Goal: Information Seeking & Learning: Find specific fact

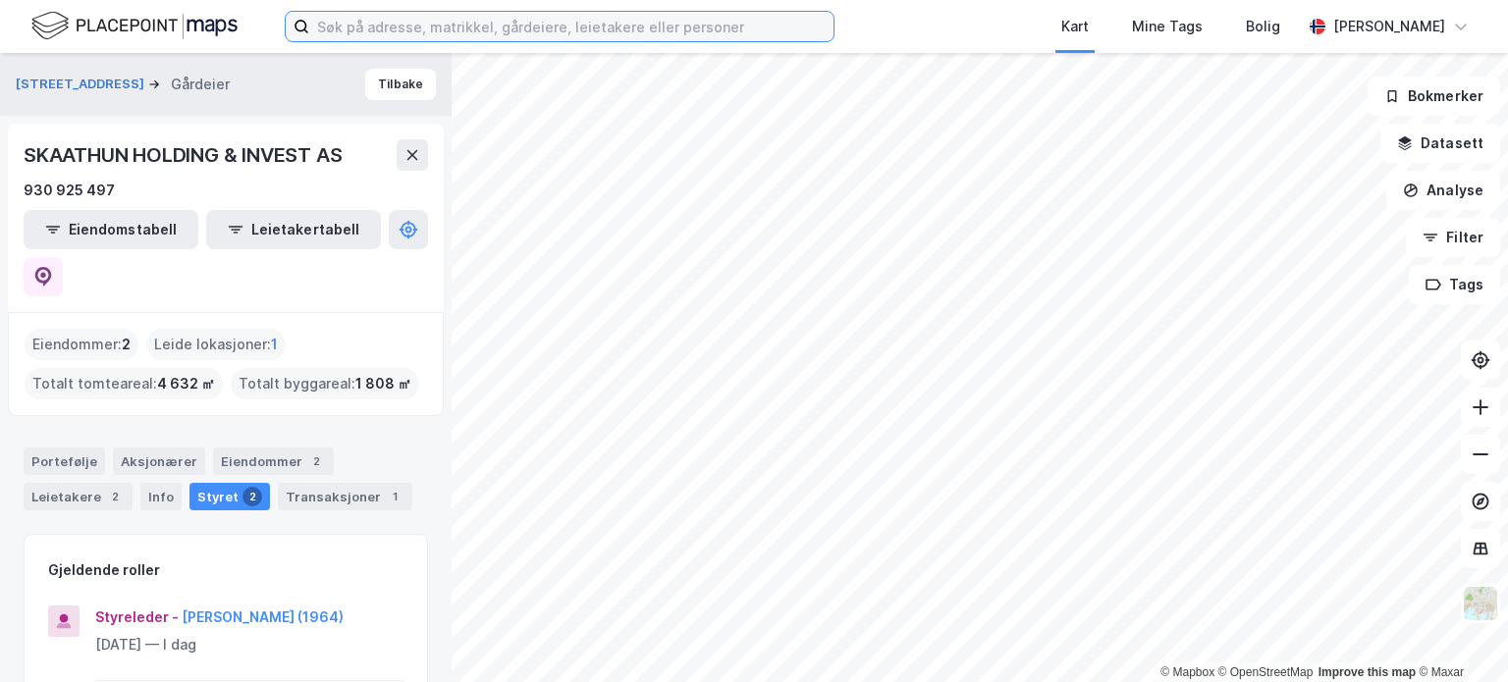
click at [660, 28] on input at bounding box center [571, 26] width 524 height 29
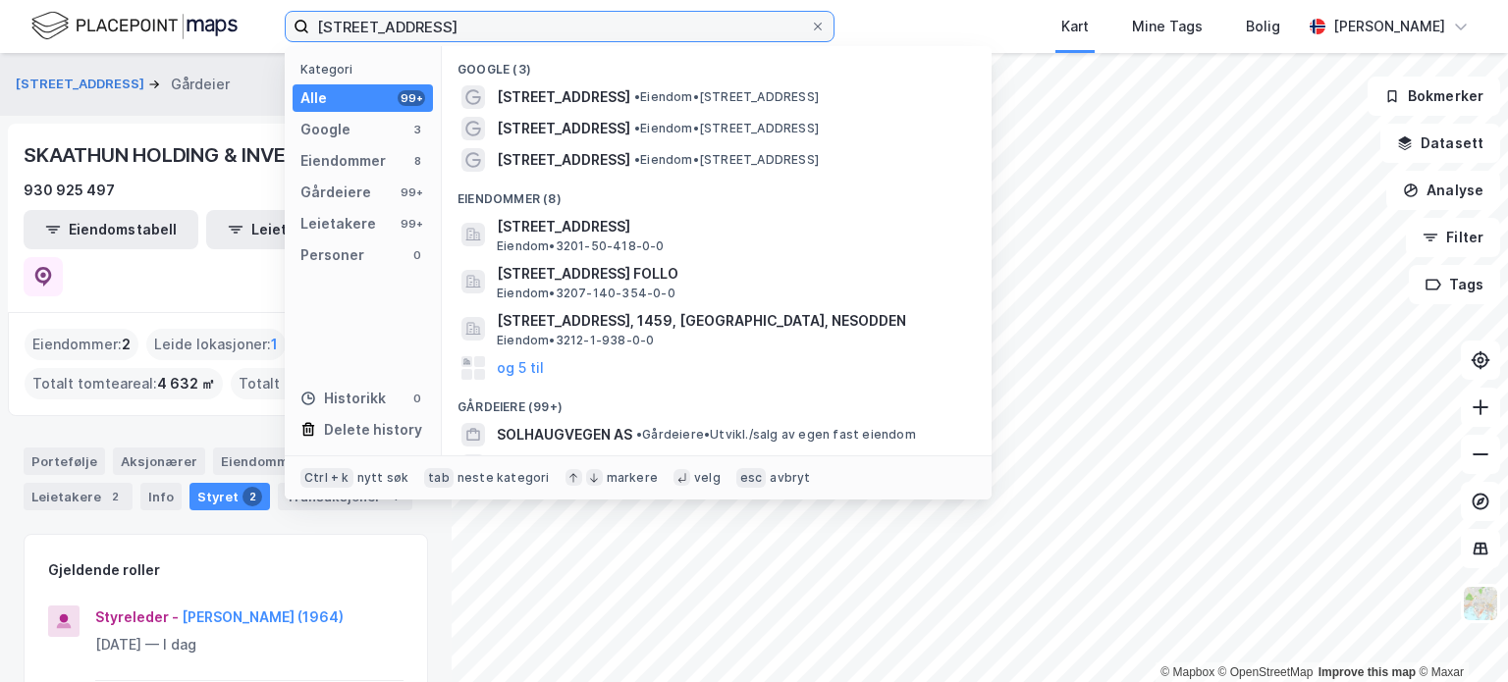
click at [389, 23] on input "[STREET_ADDRESS]" at bounding box center [559, 26] width 501 height 29
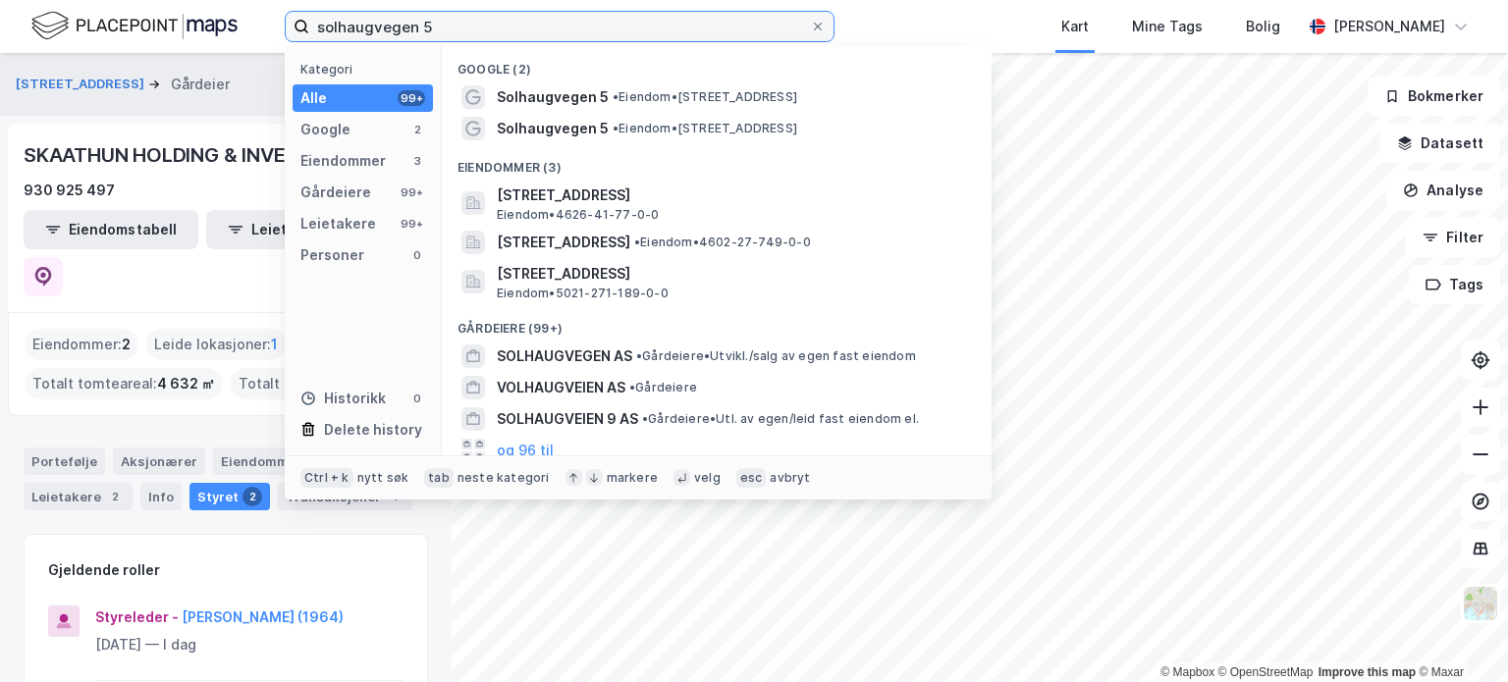
click at [624, 23] on input "solhaugvegen 5" at bounding box center [559, 26] width 501 height 29
drag, startPoint x: 465, startPoint y: 30, endPoint x: 435, endPoint y: 23, distance: 31.4
click at [435, 23] on input "solhaugvegen 5" at bounding box center [559, 26] width 501 height 29
drag, startPoint x: 450, startPoint y: 23, endPoint x: 387, endPoint y: 24, distance: 62.8
click at [387, 24] on input "solhaugvegen 5" at bounding box center [559, 26] width 501 height 29
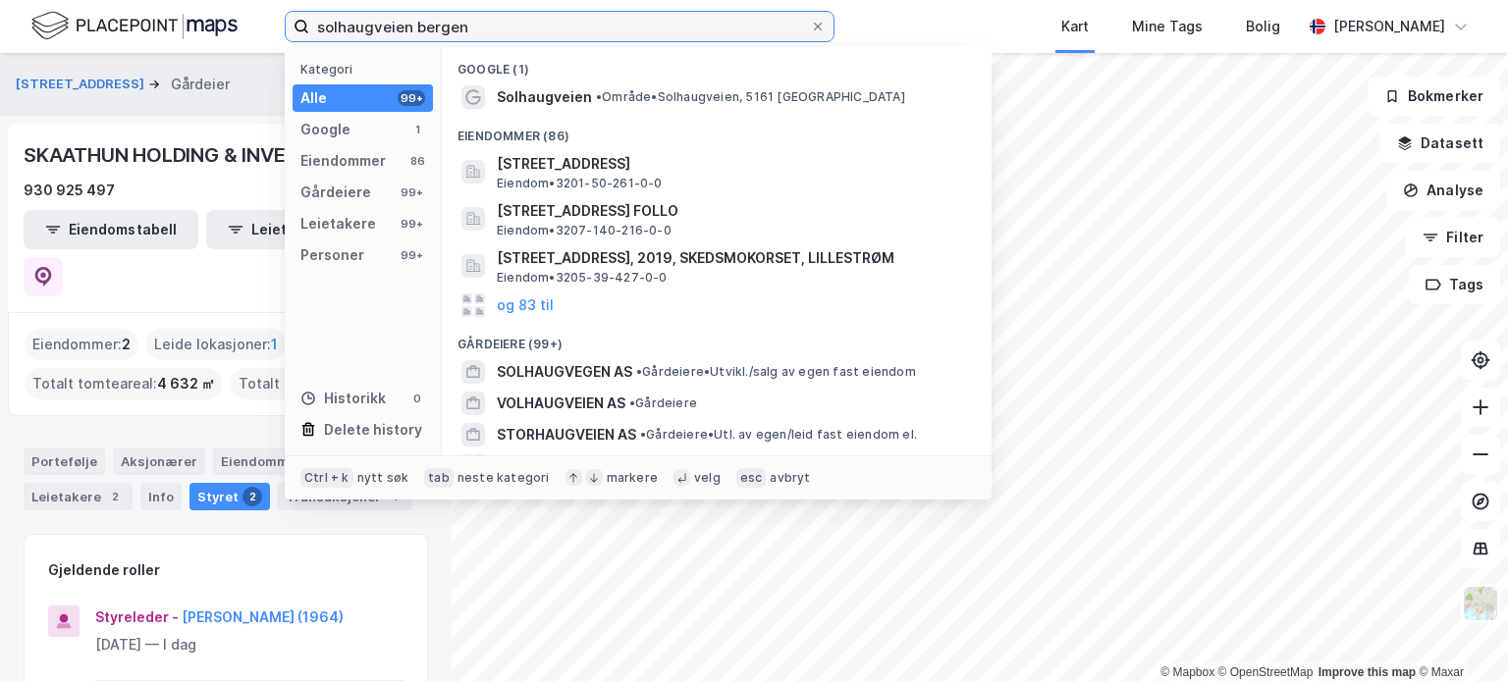
click at [406, 26] on input "solhaugveien bergen" at bounding box center [559, 26] width 501 height 29
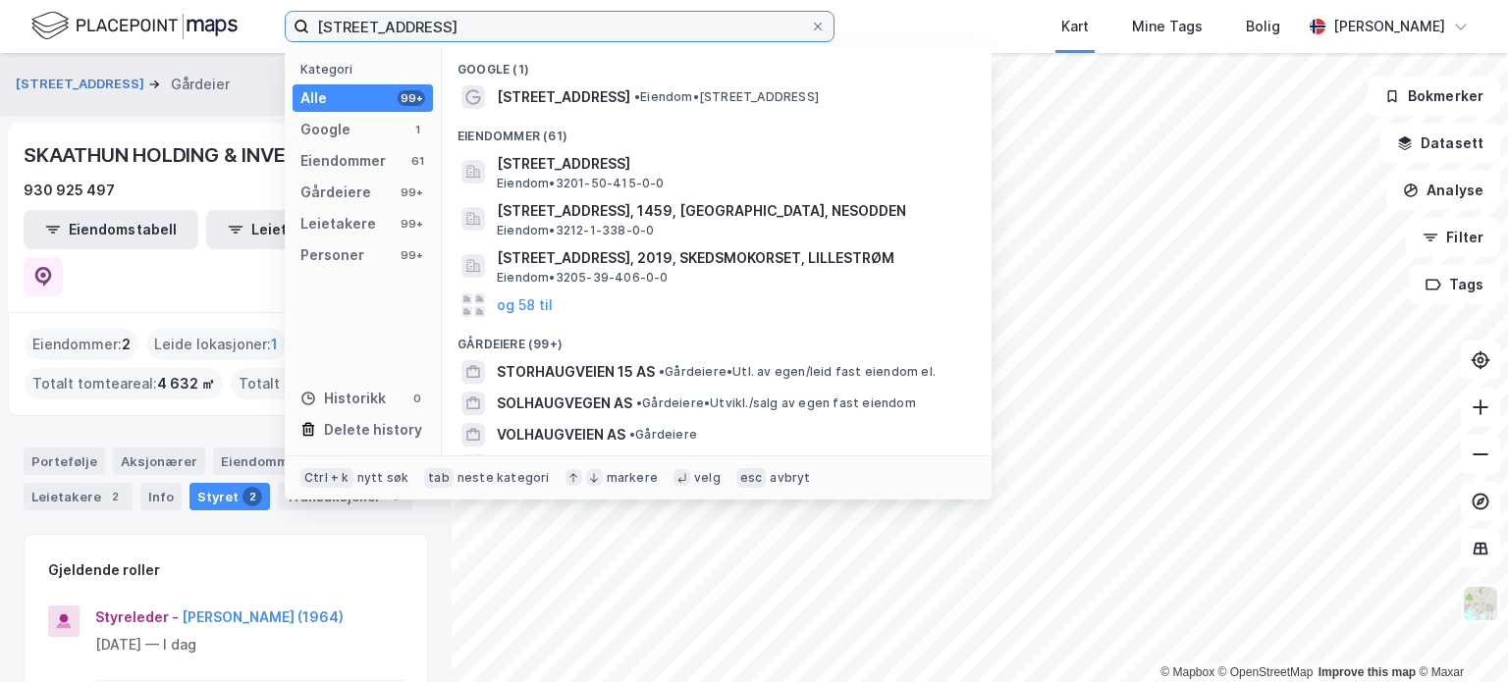
type input "[STREET_ADDRESS]"
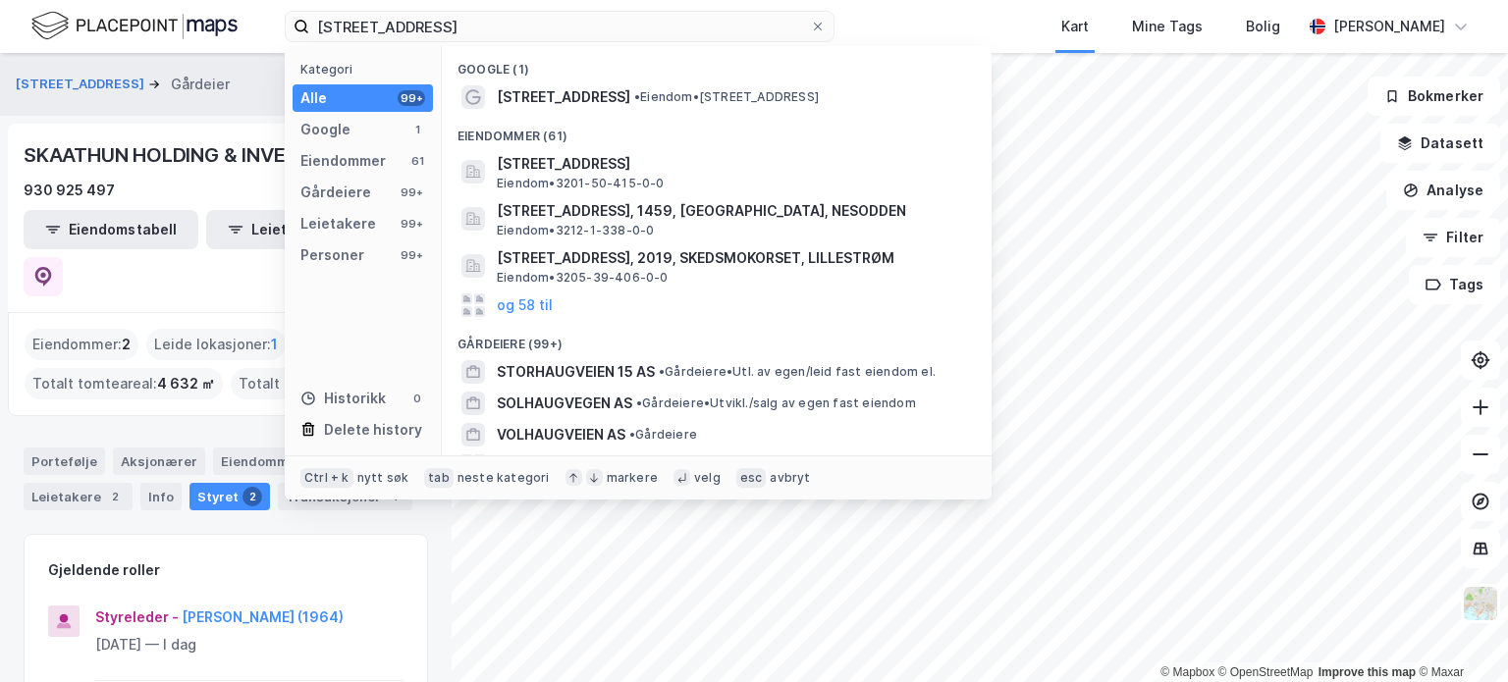
click at [634, 94] on span "•" at bounding box center [637, 96] width 6 height 15
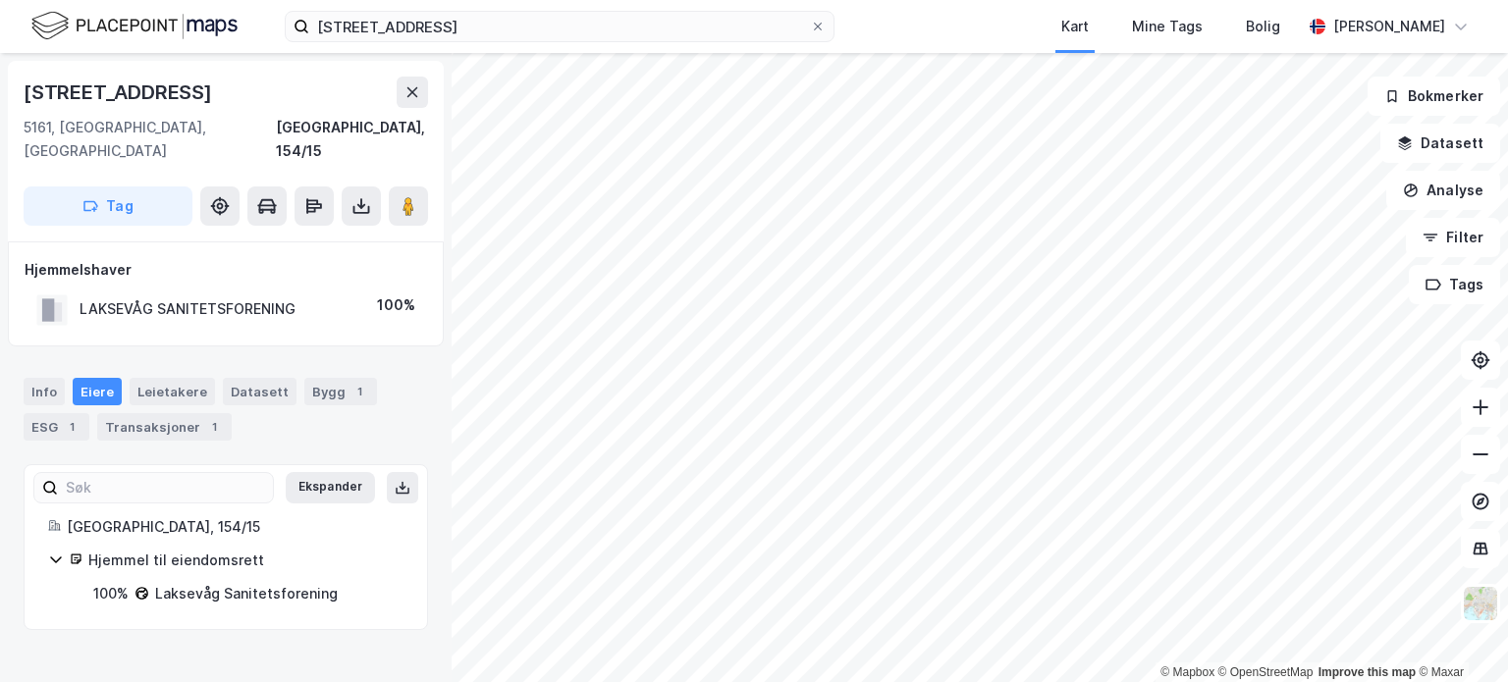
click at [152, 297] on div "LAKSEVÅG SANITETSFORENING" at bounding box center [188, 309] width 216 height 24
